Goal: Transaction & Acquisition: Purchase product/service

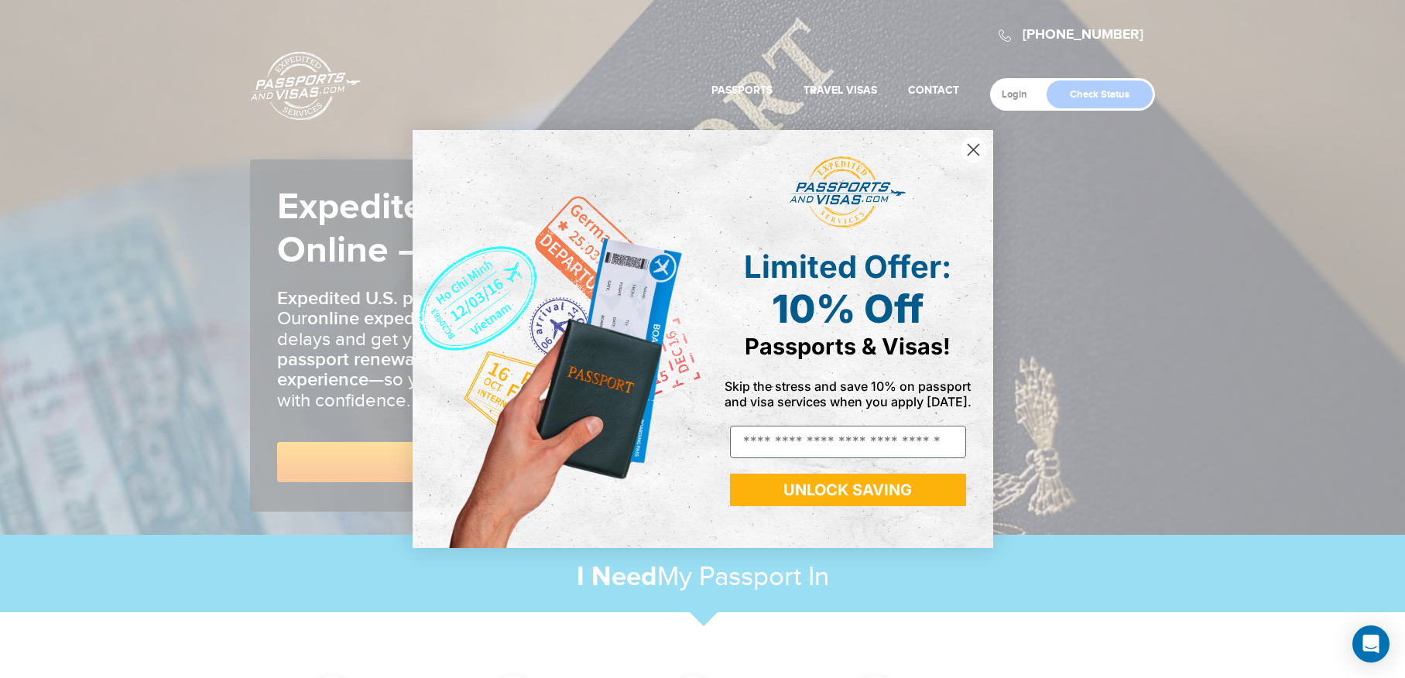
click at [968, 156] on circle "Close dialog" at bounding box center [973, 150] width 26 height 26
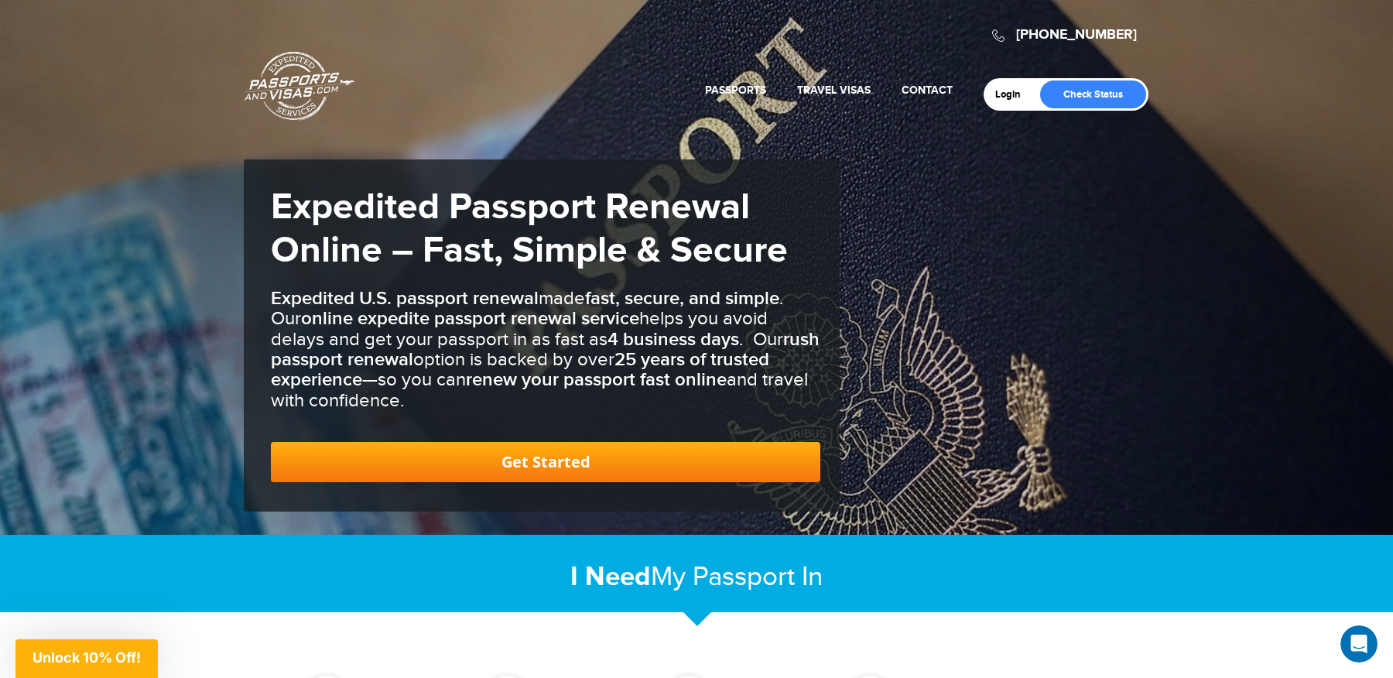
click at [527, 461] on link "Get Started" at bounding box center [546, 462] width 550 height 40
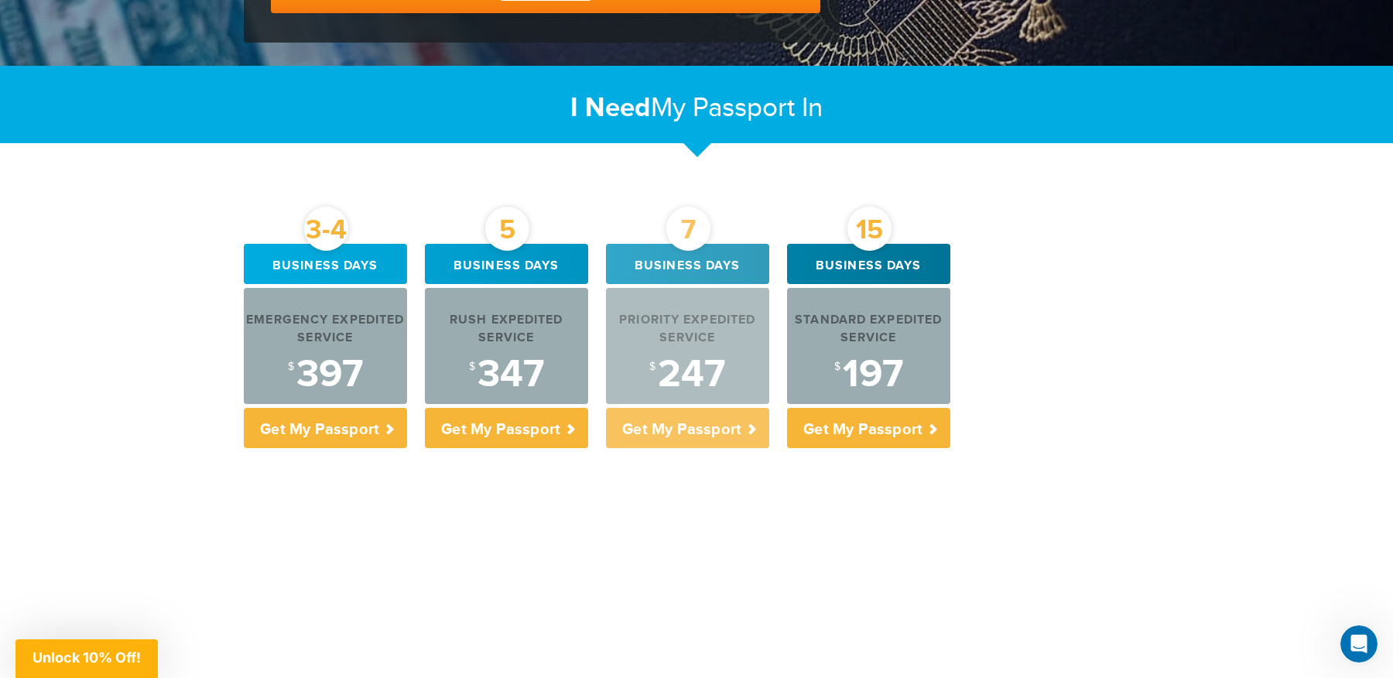
scroll to position [496, 0]
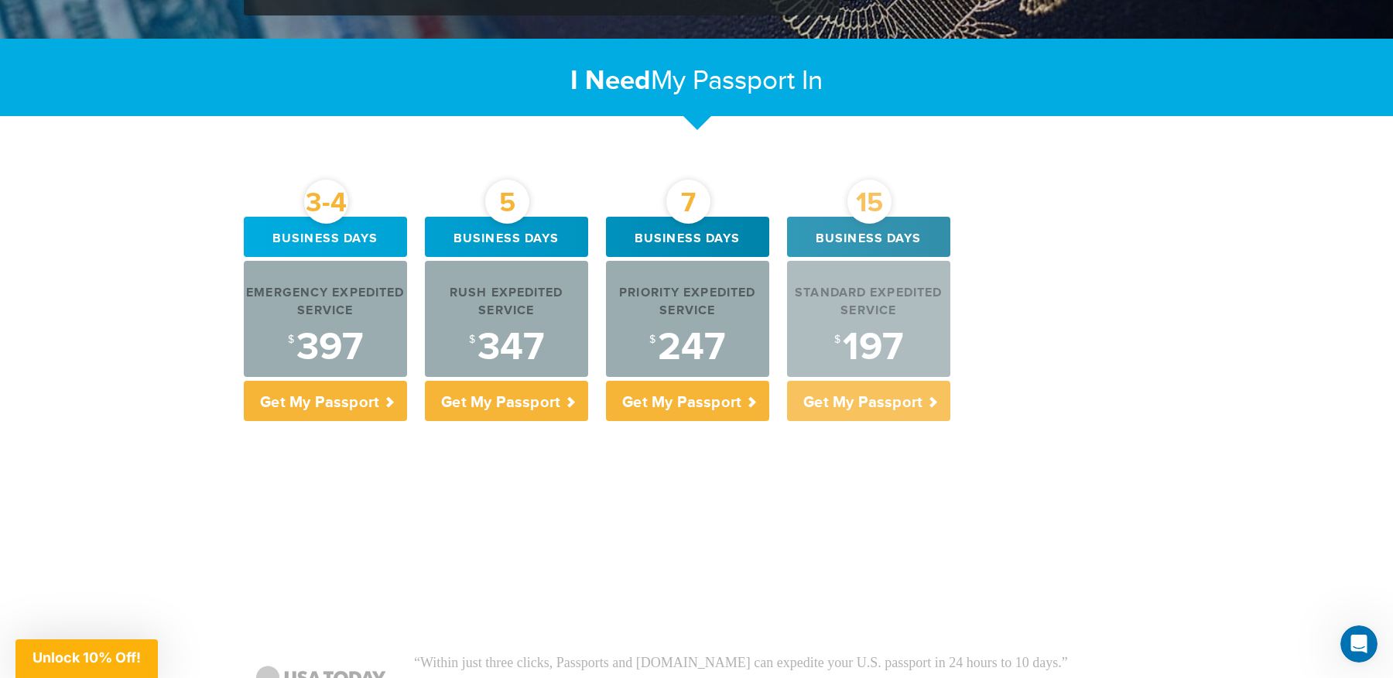
click at [857, 409] on p "Get My Passport" at bounding box center [868, 401] width 163 height 40
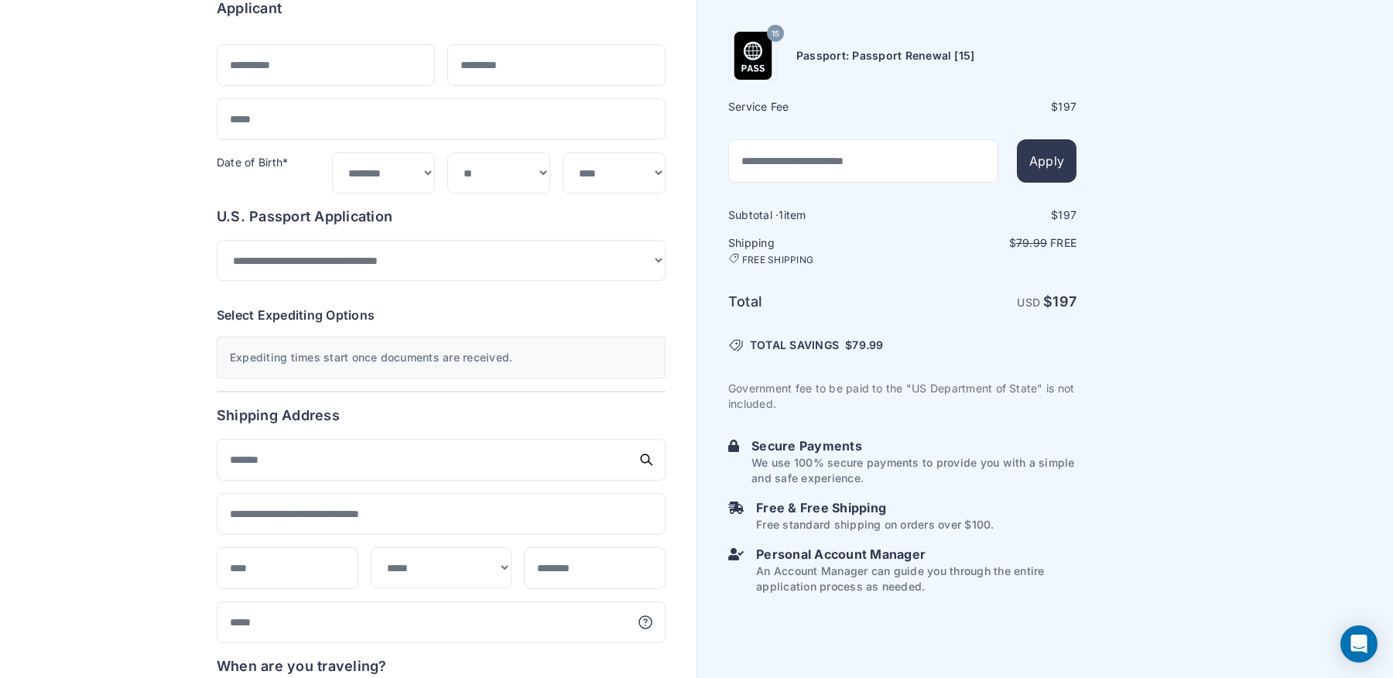
scroll to position [155, 0]
click at [624, 258] on select "**********" at bounding box center [441, 259] width 449 height 41
click at [71, 259] on div "Order summary $ 197 15 197 1 $" at bounding box center [348, 505] width 697 height 1102
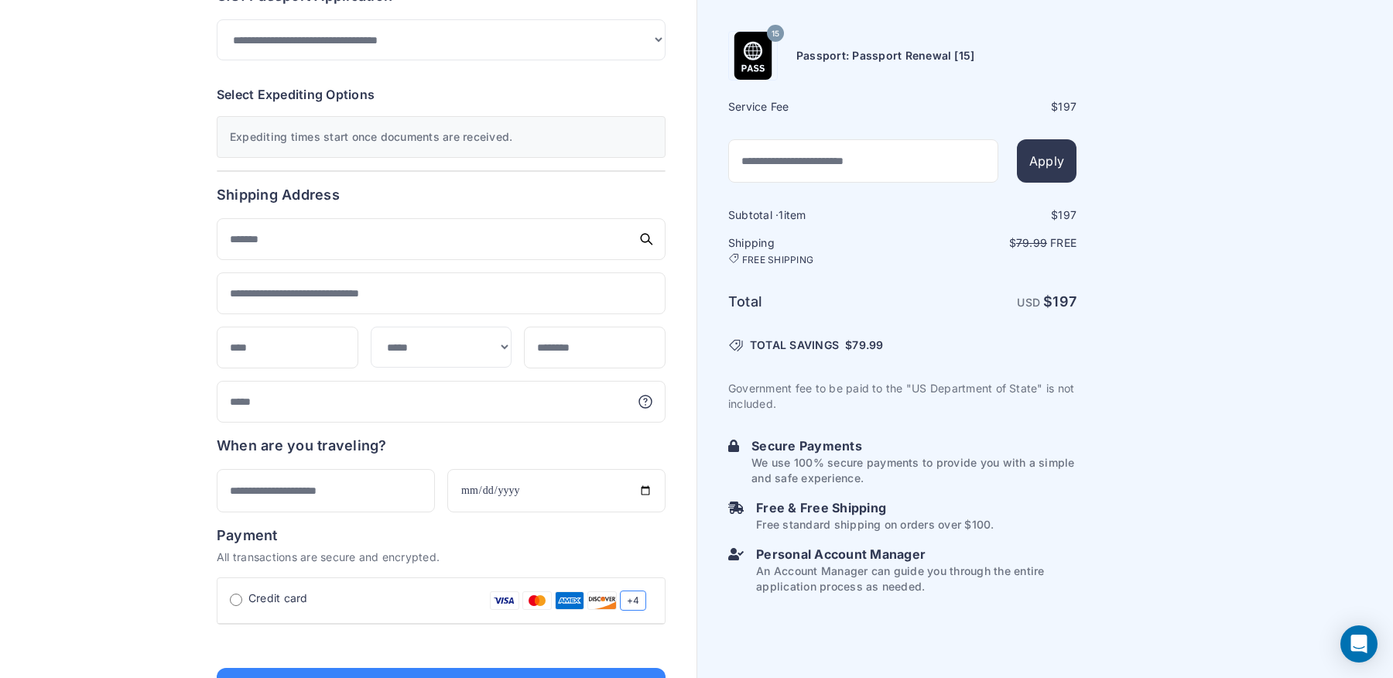
scroll to position [374, 0]
